Goal: Navigation & Orientation: Find specific page/section

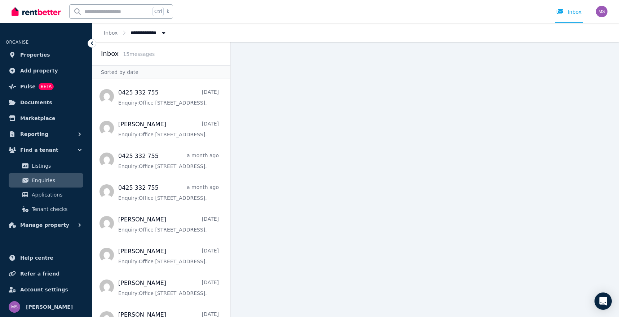
click at [44, 178] on span "Enquiries" at bounding box center [56, 180] width 49 height 9
click at [46, 197] on span "Applications" at bounding box center [56, 194] width 49 height 9
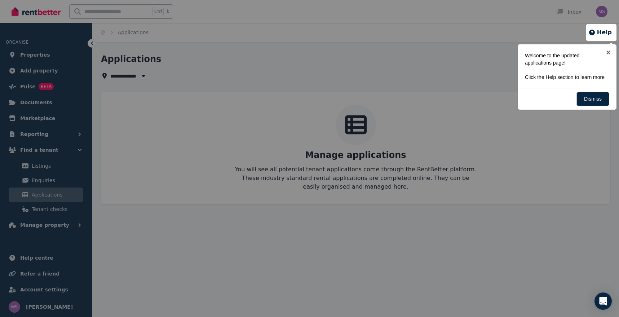
click at [47, 181] on div at bounding box center [309, 158] width 619 height 317
click at [45, 179] on div at bounding box center [309, 158] width 619 height 317
click at [608, 53] on link "×" at bounding box center [608, 52] width 16 height 16
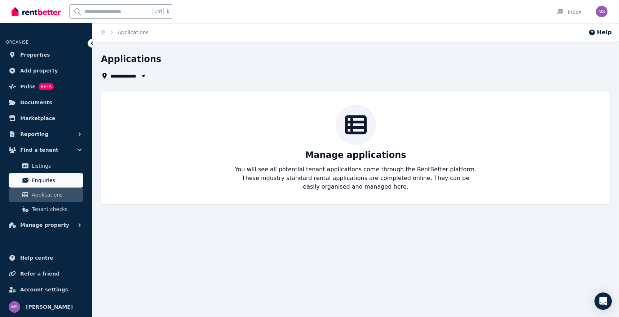
click at [45, 179] on span "Enquiries" at bounding box center [56, 180] width 49 height 9
